Goal: Task Accomplishment & Management: Complete application form

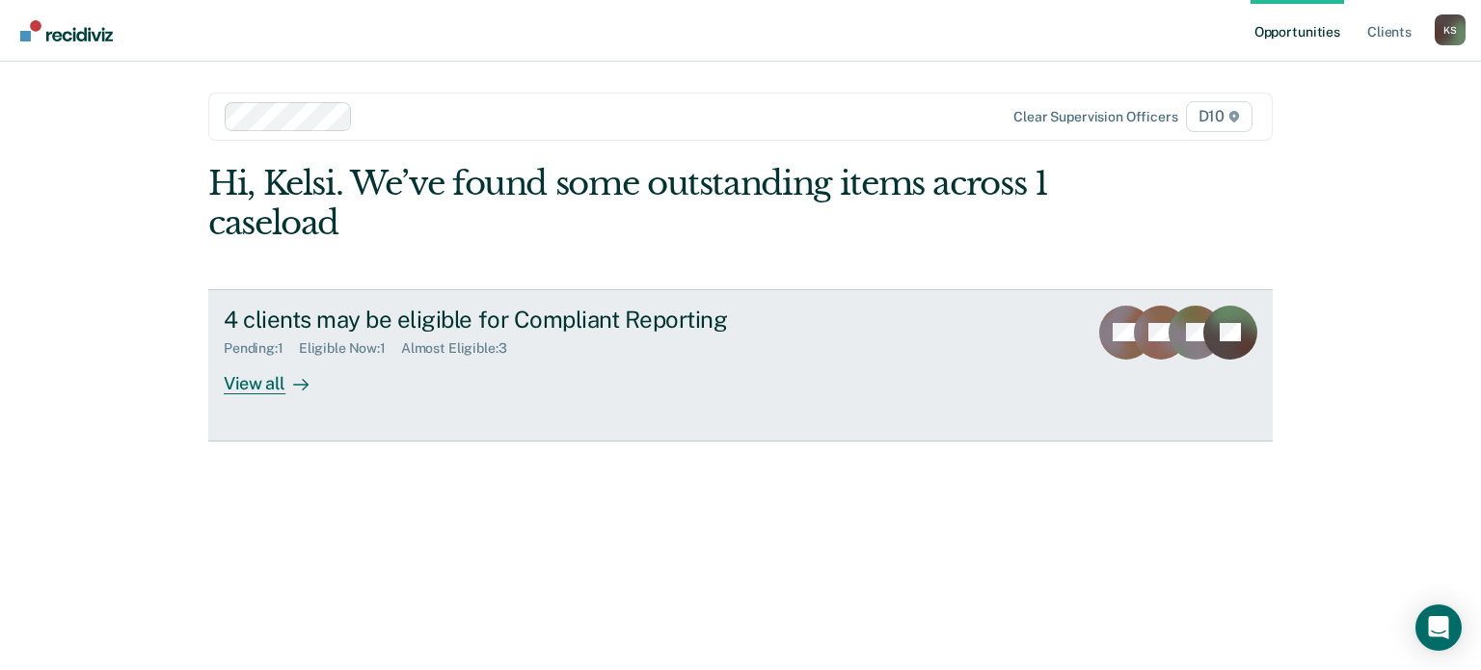
click at [261, 363] on div "View all" at bounding box center [278, 376] width 108 height 38
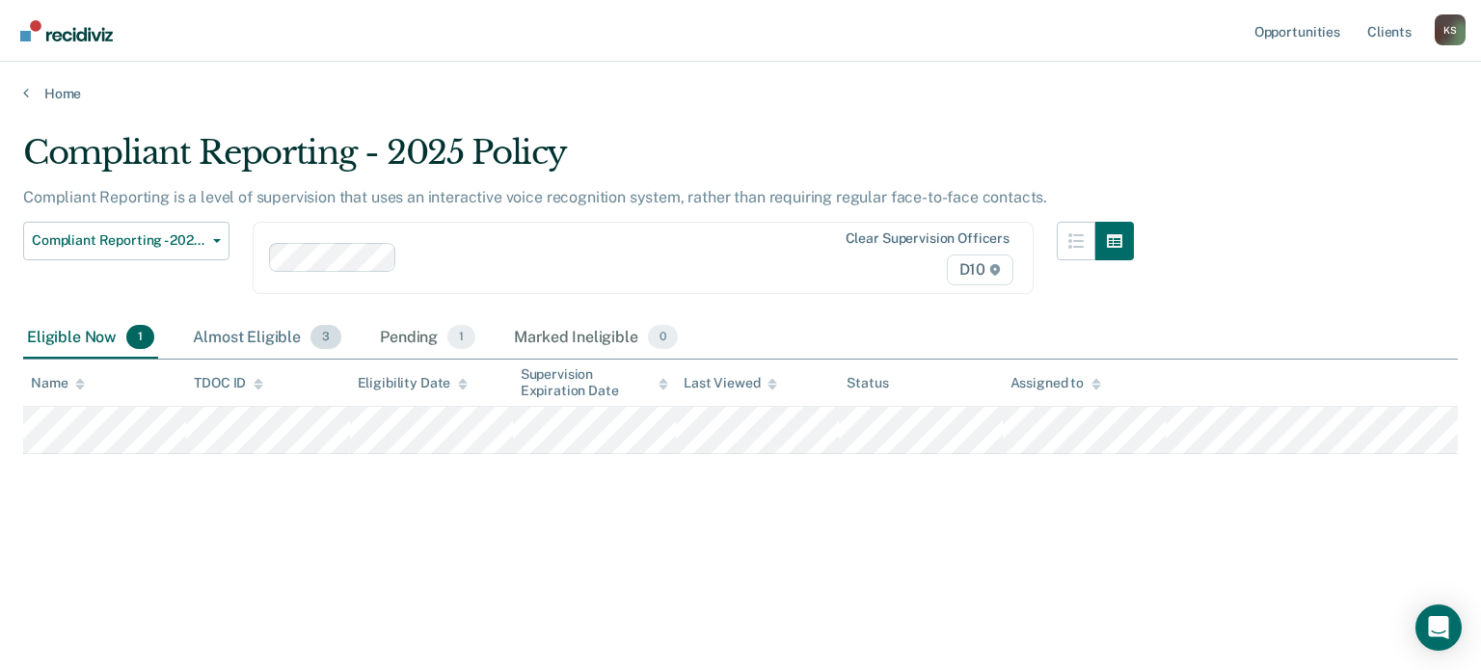
click at [229, 341] on div "Almost Eligible 3" at bounding box center [267, 338] width 156 height 42
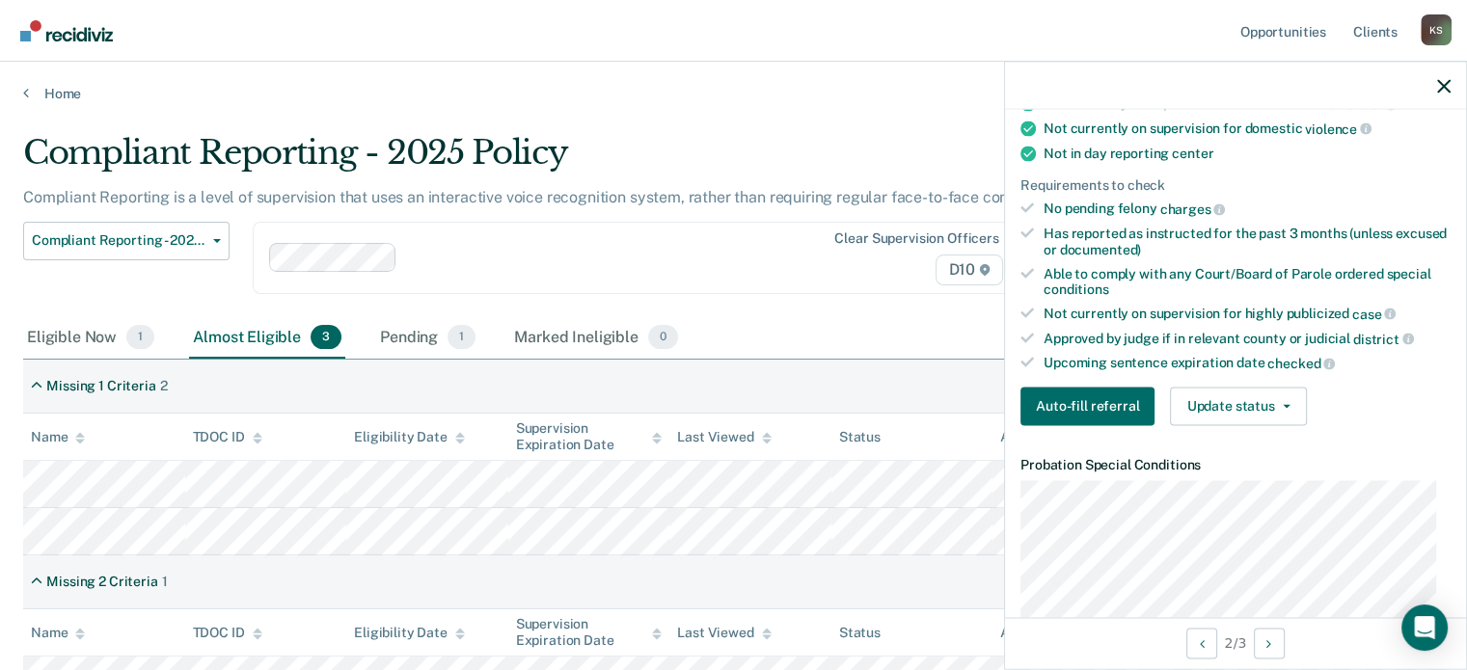
scroll to position [386, 0]
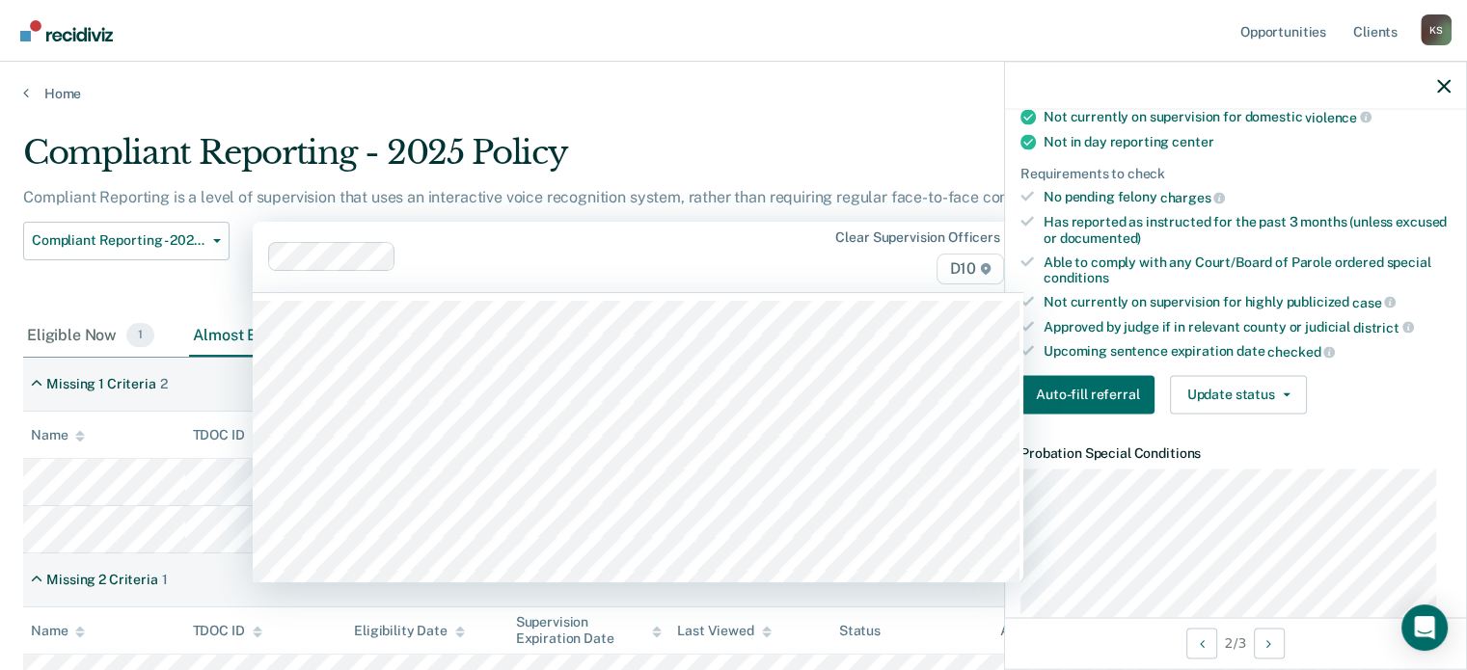
click at [780, 273] on div "Clear supervision officers D10" at bounding box center [638, 257] width 771 height 70
click at [687, 138] on div "Compliant Reporting - 2025 Policy" at bounding box center [573, 160] width 1100 height 55
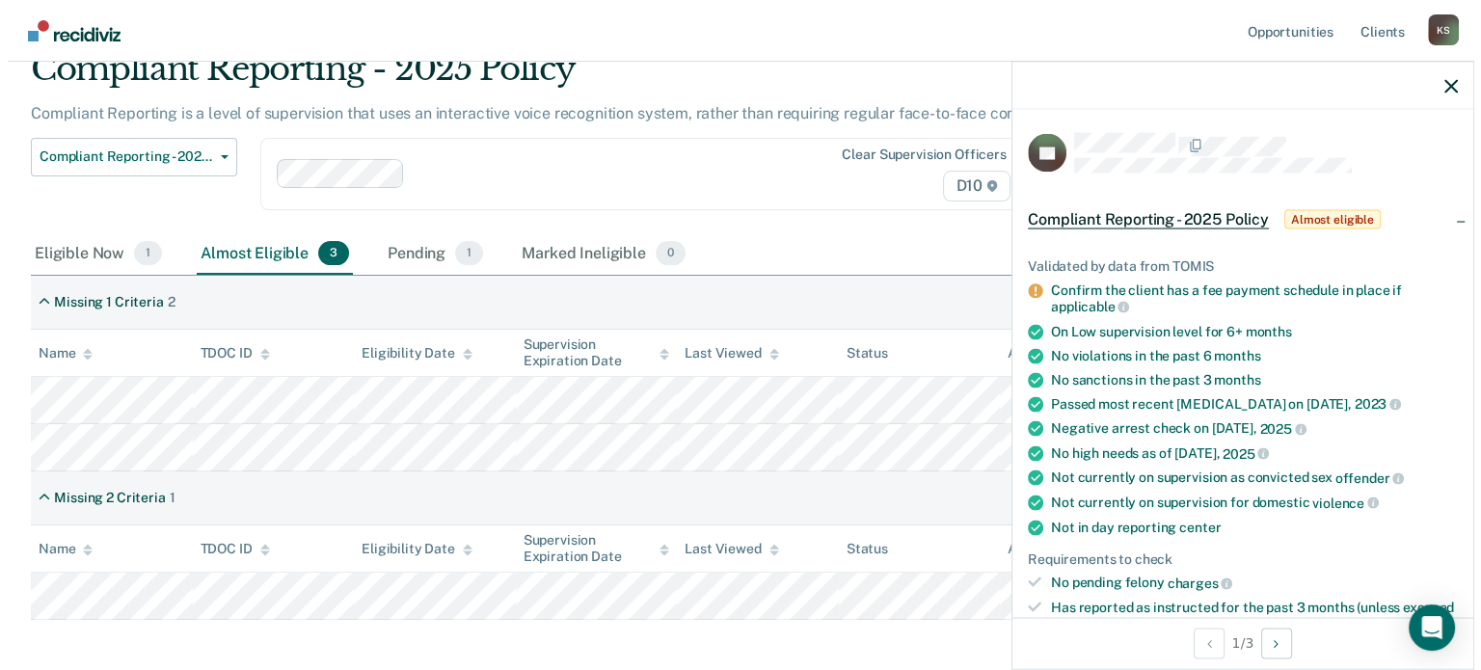
scroll to position [0, 0]
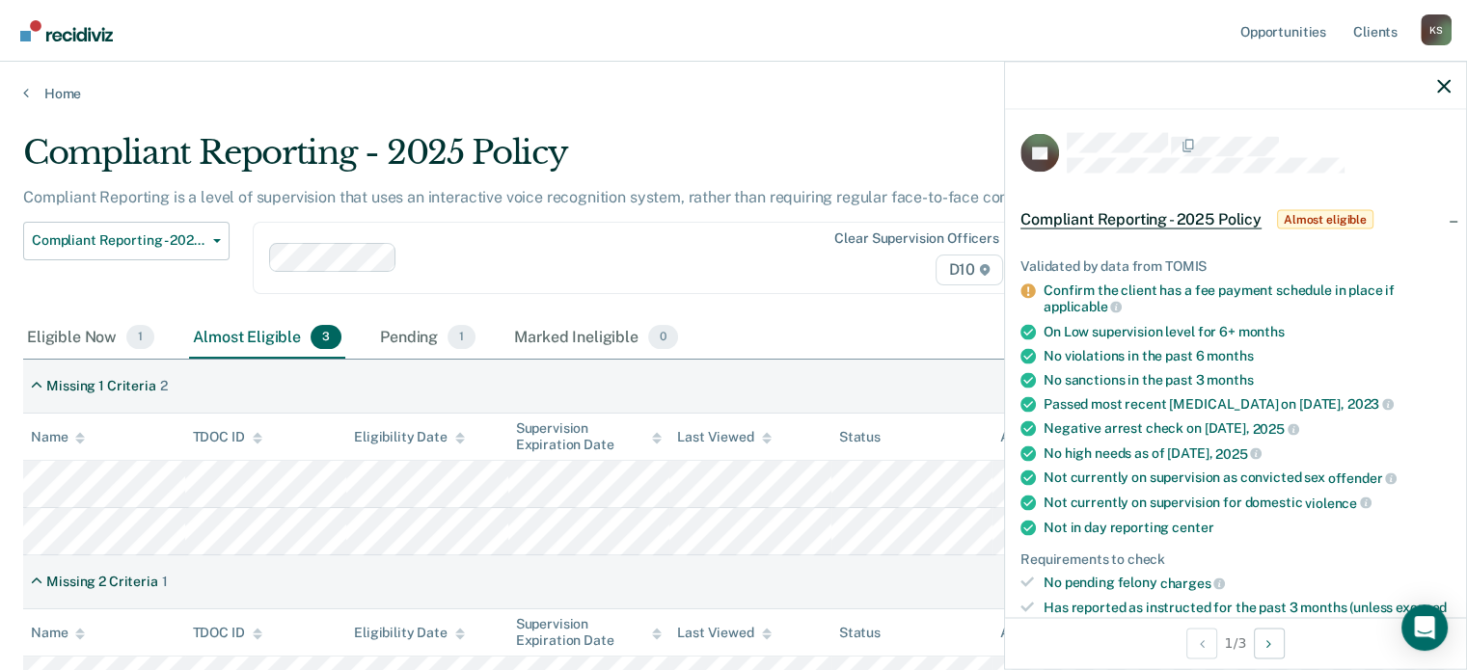
drag, startPoint x: 734, startPoint y: 238, endPoint x: 588, endPoint y: 288, distance: 154.0
click at [734, 238] on div "Clear supervision officers D10" at bounding box center [638, 258] width 771 height 72
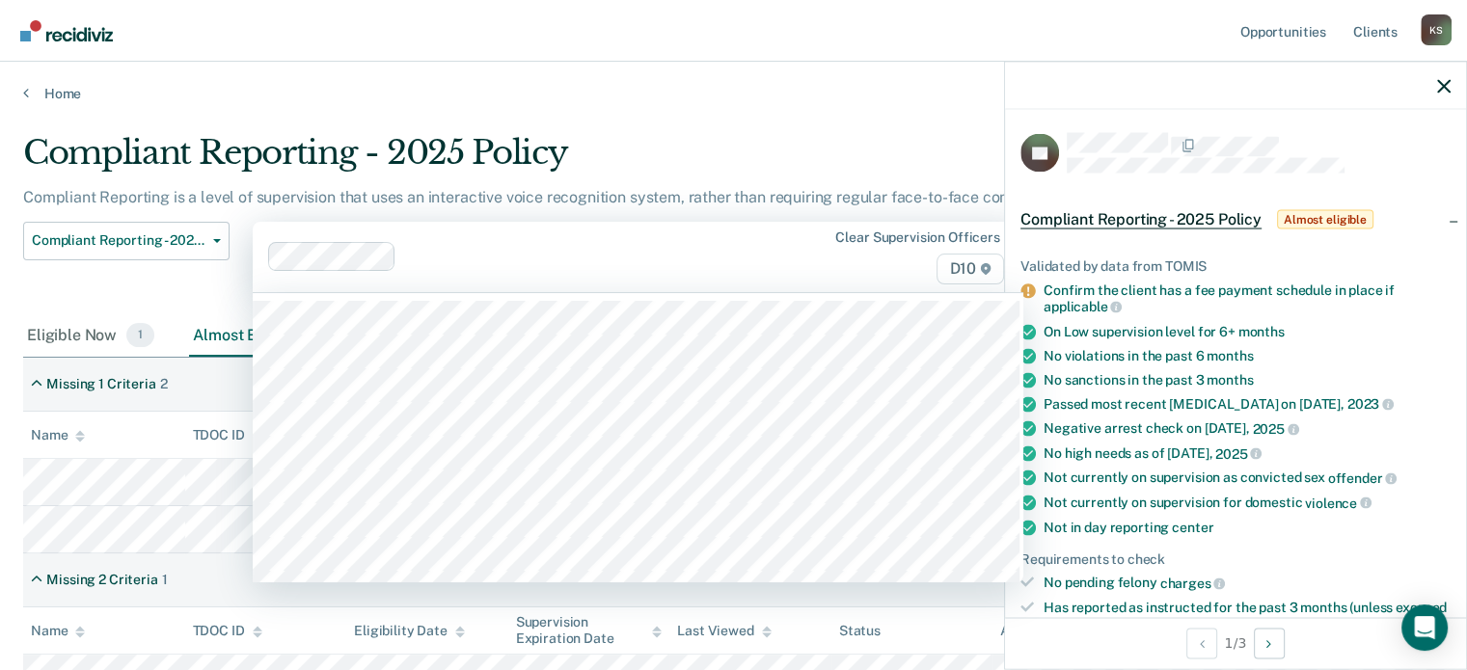
click at [673, 32] on nav "Opportunities Client s [PERSON_NAME] K S Profile How it works Log Out" at bounding box center [733, 30] width 1436 height 61
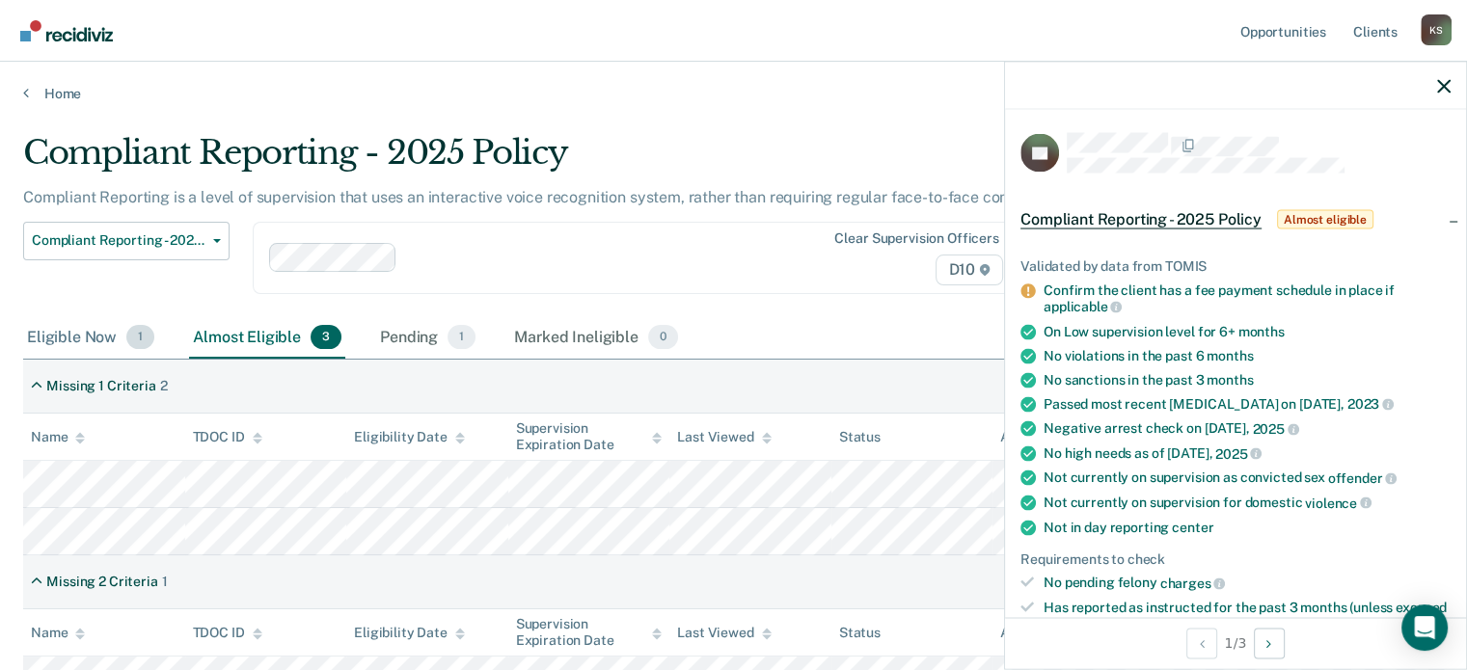
click at [118, 350] on div "Eligible Now 1" at bounding box center [90, 338] width 135 height 42
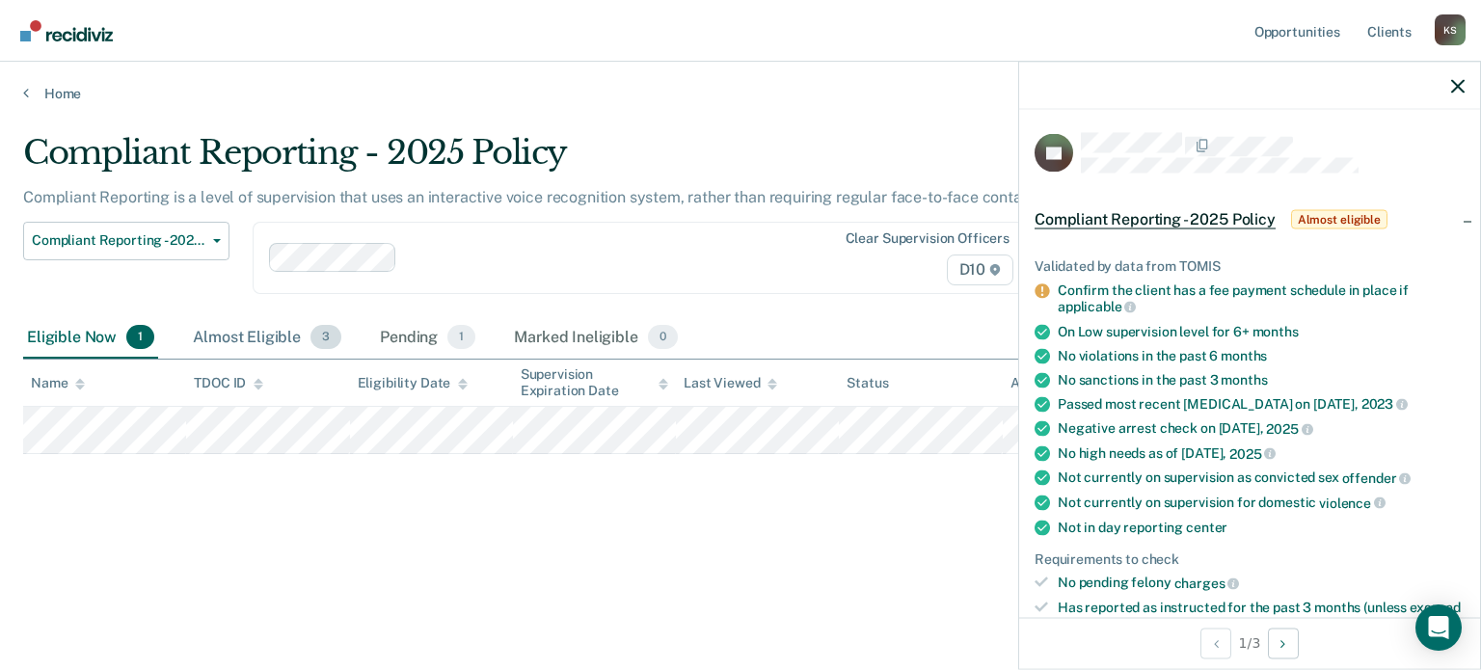
click at [219, 342] on div "Almost Eligible 3" at bounding box center [267, 338] width 156 height 42
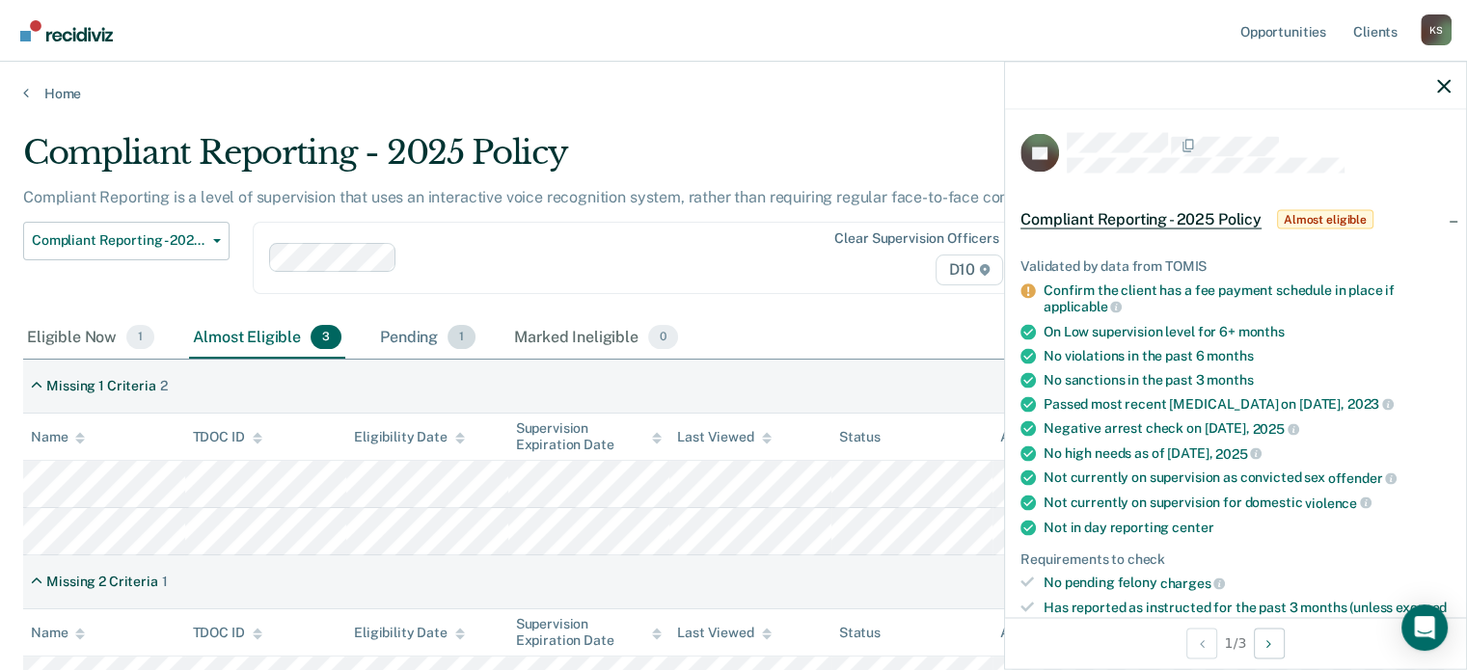
click at [391, 329] on div "Pending 1" at bounding box center [427, 338] width 103 height 42
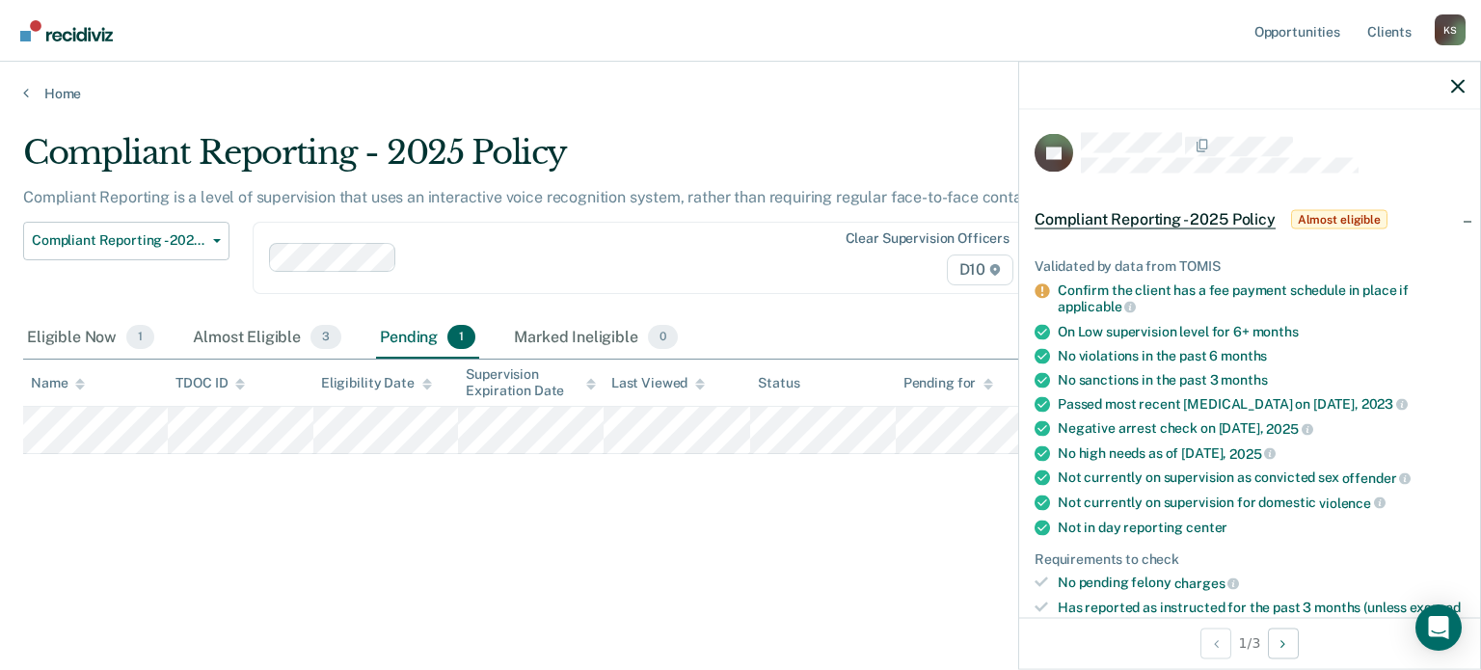
click at [843, 558] on div "Compliant Reporting - 2025 Policy Compliant Reporting is a level of supervision…" at bounding box center [740, 360] width 1435 height 454
click at [672, 163] on div "Compliant Reporting - 2025 Policy" at bounding box center [578, 160] width 1111 height 55
click at [538, 503] on div "Compliant Reporting - 2025 Policy Compliant Reporting is a level of supervision…" at bounding box center [740, 329] width 1435 height 393
click at [865, 130] on main "Compliant Reporting - 2025 Policy Compliant Reporting is a level of supervision…" at bounding box center [740, 383] width 1481 height 562
click at [239, 350] on div "Almost Eligible 3" at bounding box center [267, 338] width 156 height 42
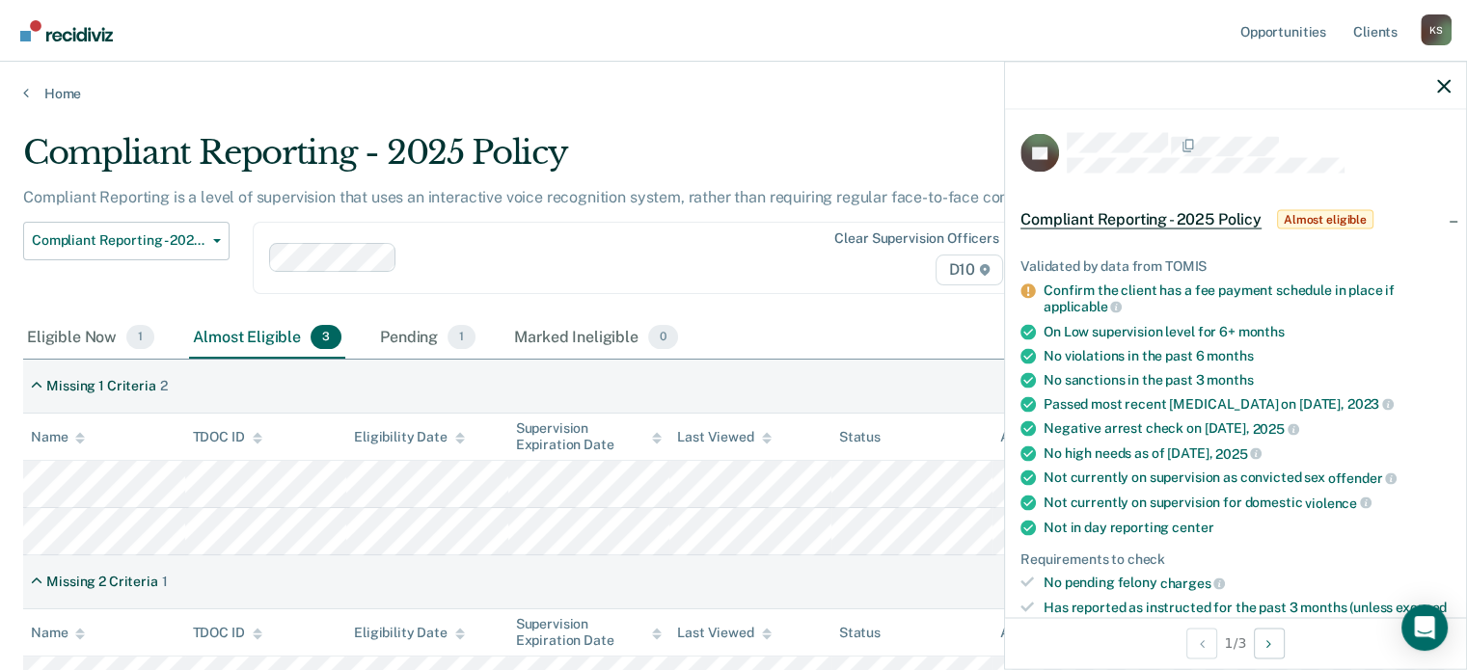
click at [729, 244] on div at bounding box center [527, 257] width 516 height 29
click at [755, 104] on main "Compliant Reporting - 2025 Policy Compliant Reporting is a level of supervision…" at bounding box center [733, 469] width 1467 height 735
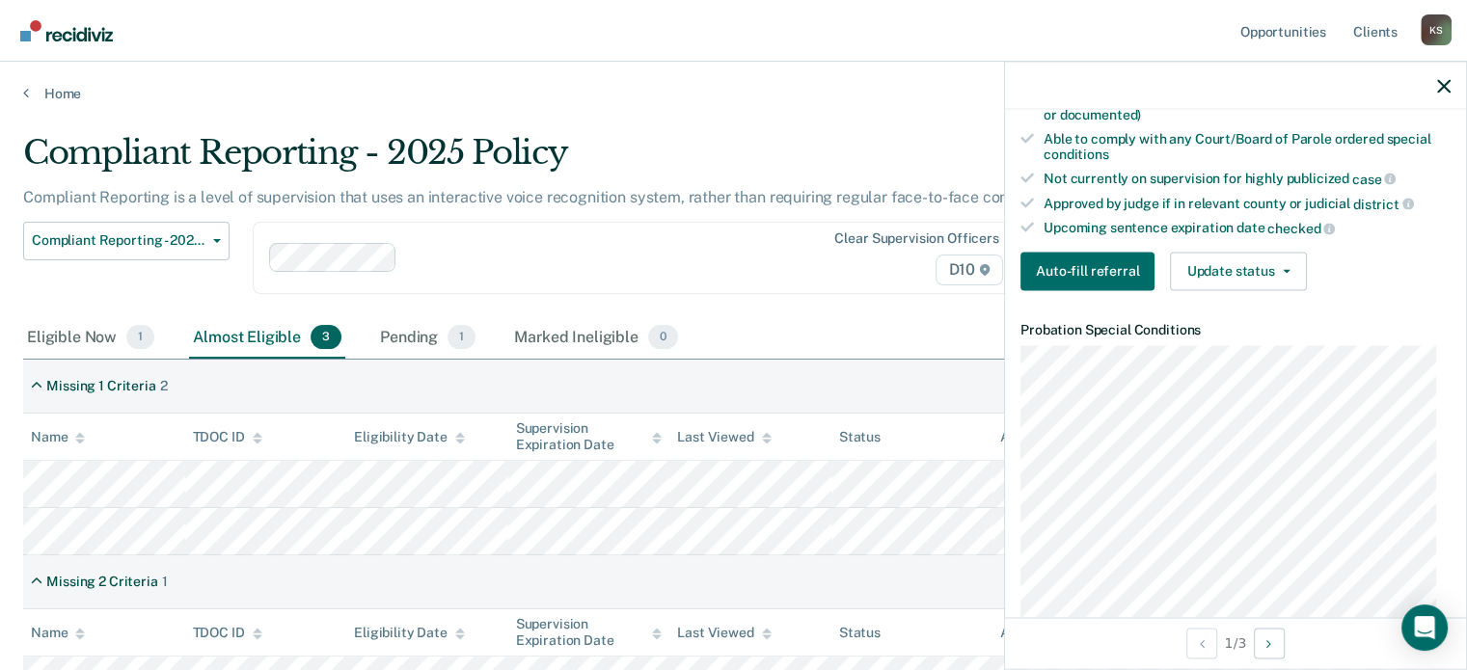
scroll to position [579, 0]
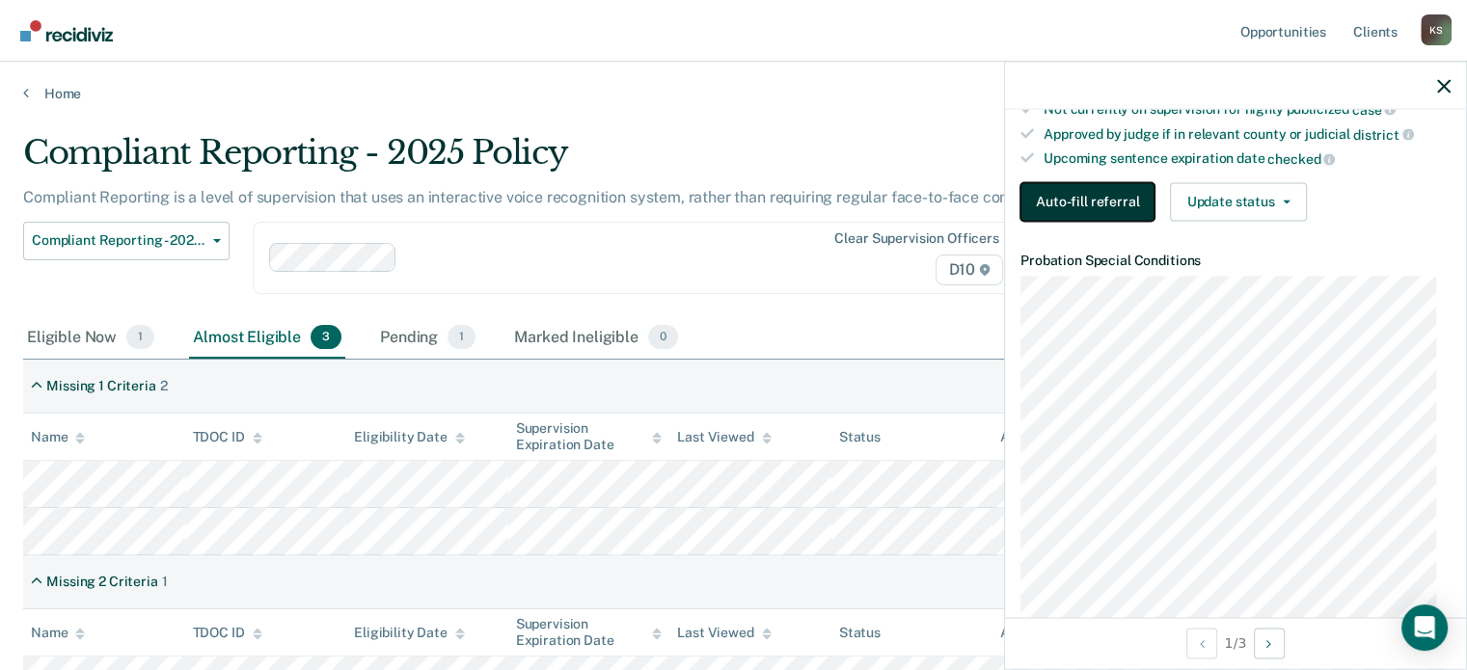
click at [1124, 195] on button "Auto-fill referral" at bounding box center [1087, 201] width 134 height 39
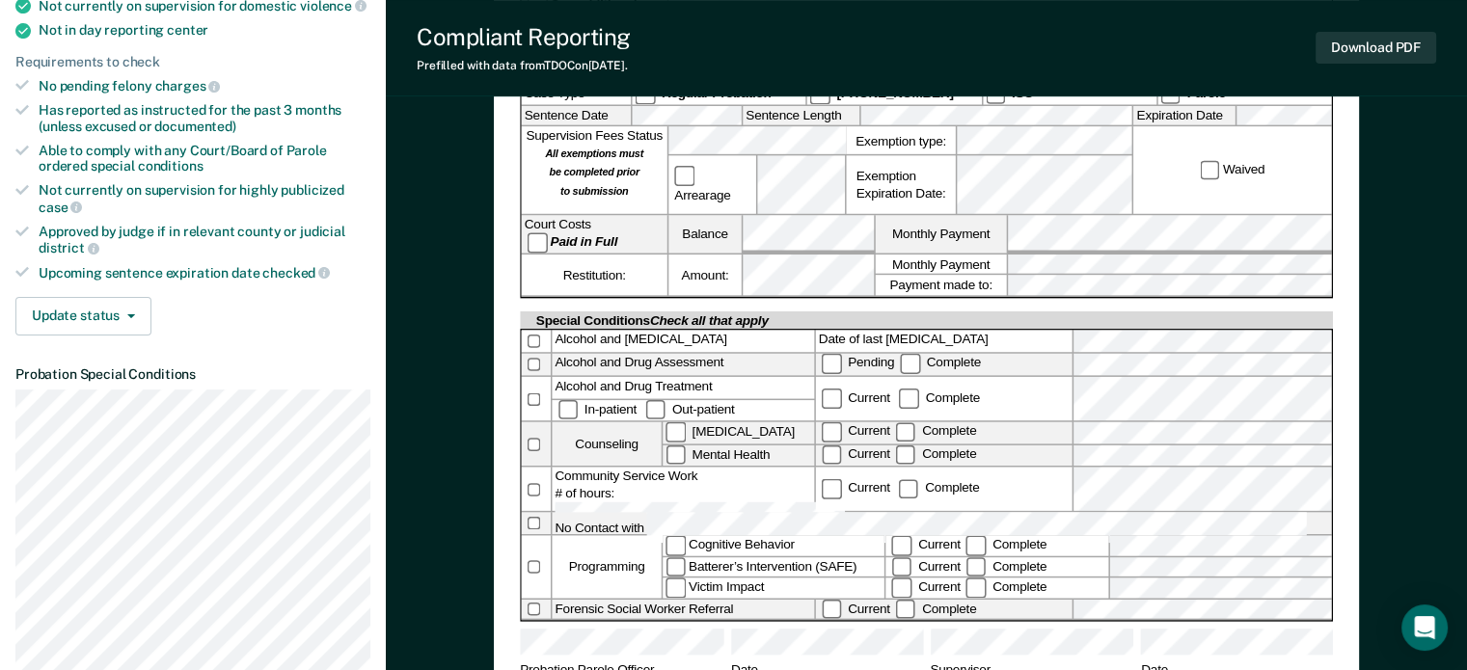
scroll to position [579, 0]
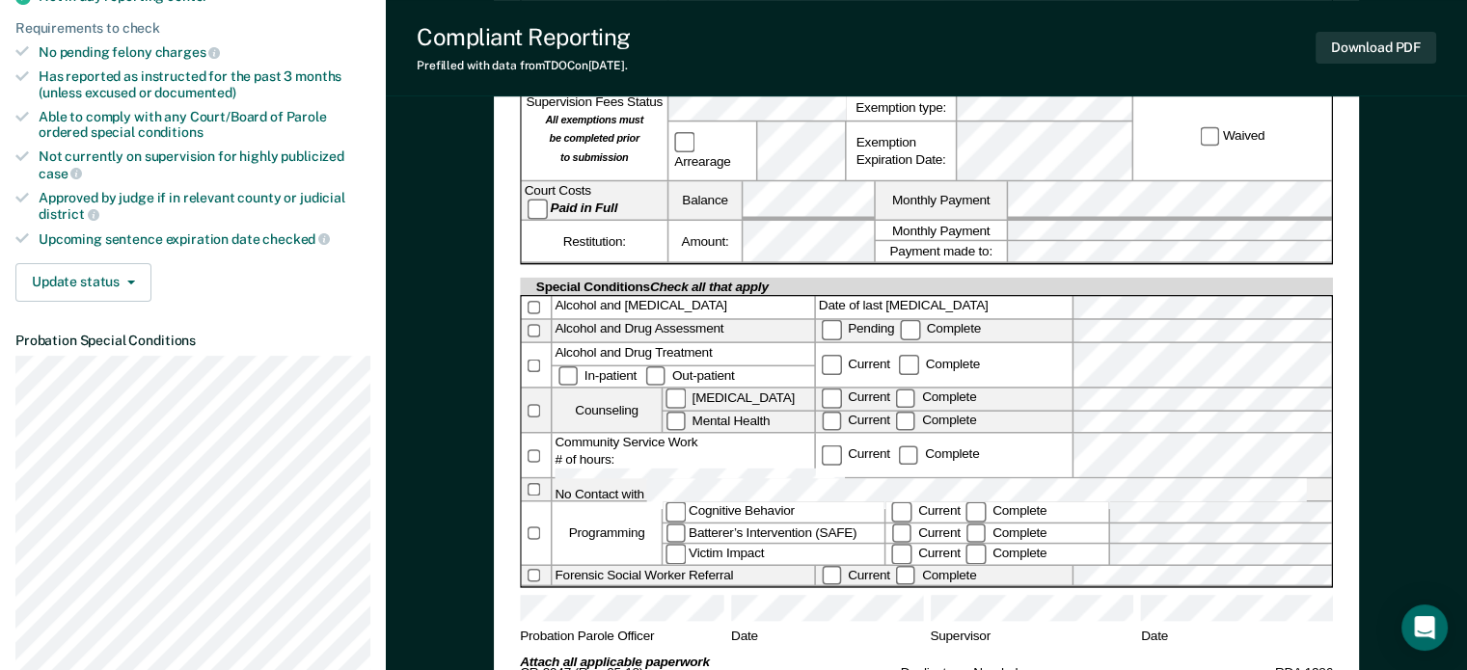
click at [714, 399] on div "Alcohol and [MEDICAL_DATA] Date of last [MEDICAL_DATA] Alcohol and Drug Assessm…" at bounding box center [926, 441] width 813 height 293
click at [777, 629] on div "[US_STATE] DEPARTMENT OF CORRECTION COMMUNITY SUPERVISION Telephone Reporting R…" at bounding box center [926, 144] width 813 height 1074
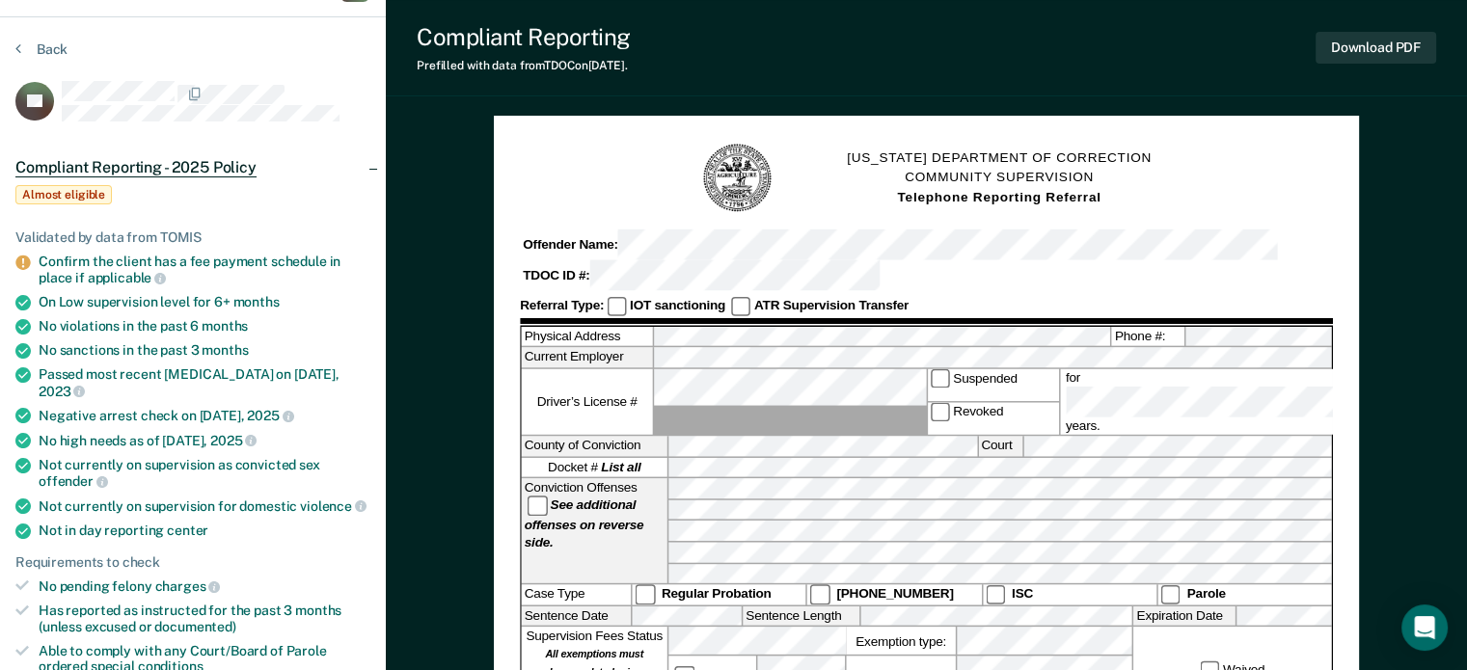
scroll to position [0, 0]
